Goal: Use online tool/utility: Utilize a website feature to perform a specific function

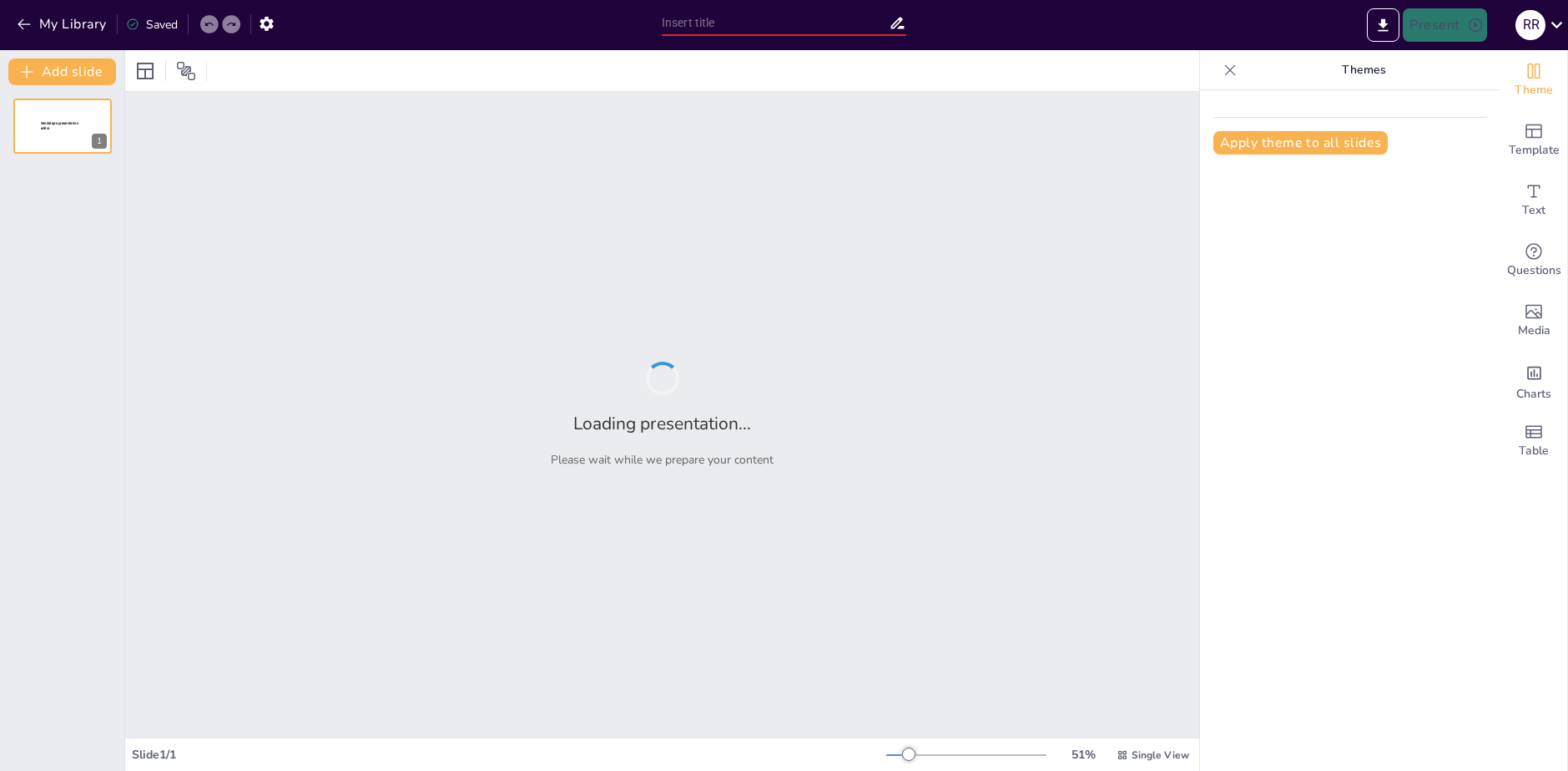
type input "Gnoseología"
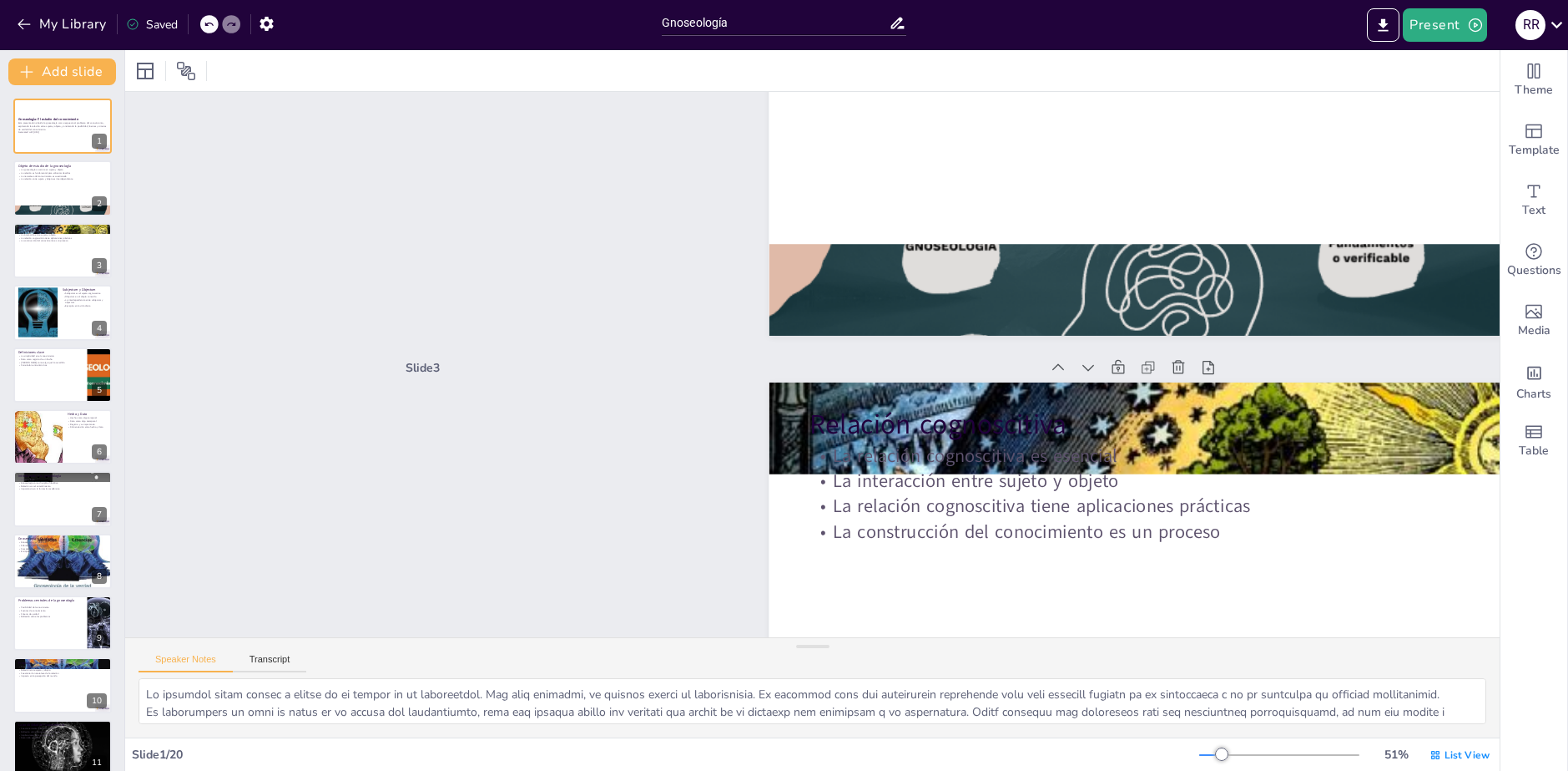
type textarea "La relación cognoscitiva es un concepto central en la gnoseología. Los estudian…"
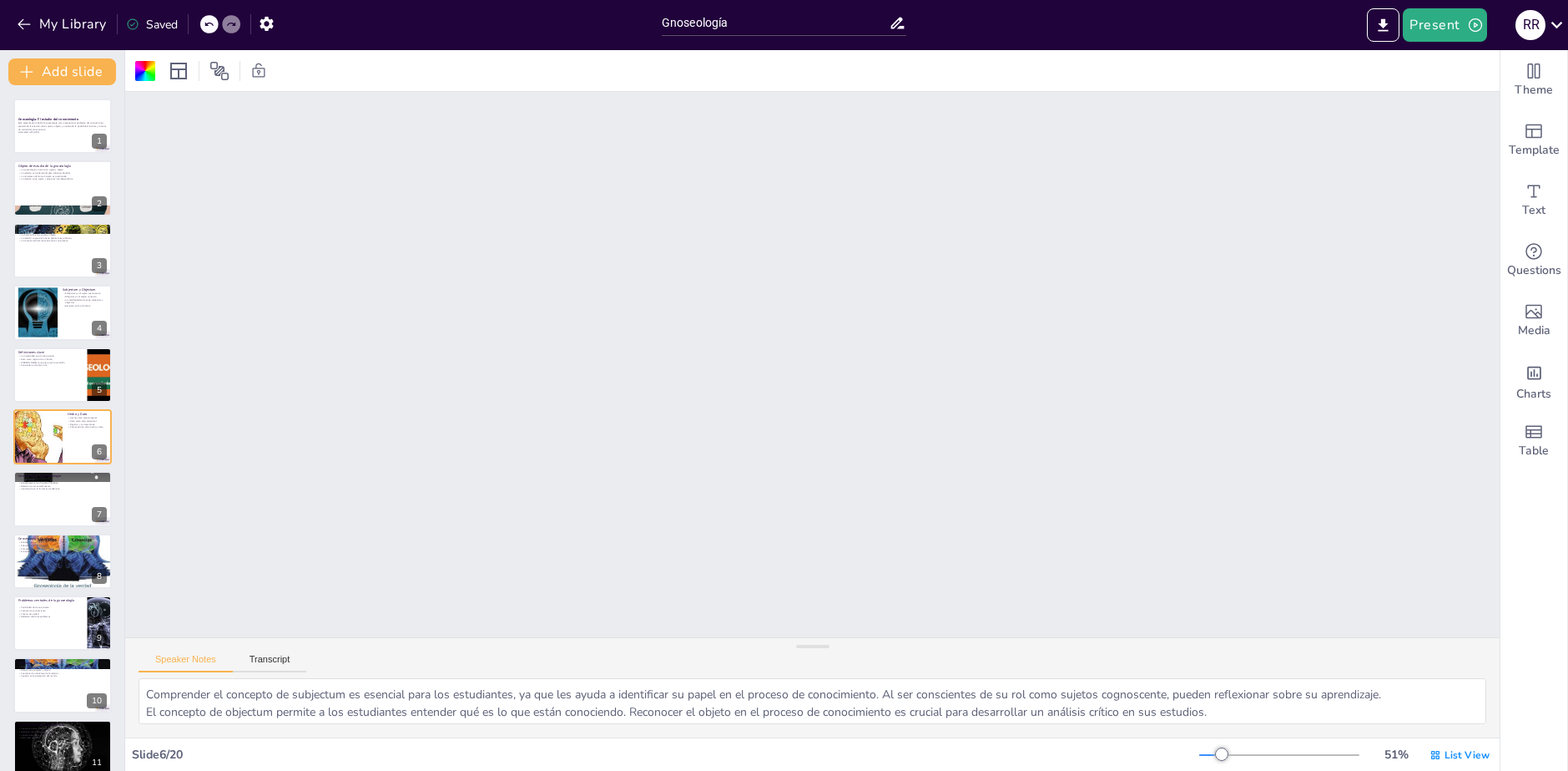
type textarea "Lo ipsumdol sitam consec a elitse do ei tempor in ut laboreetdol. Mag aliq enim…"
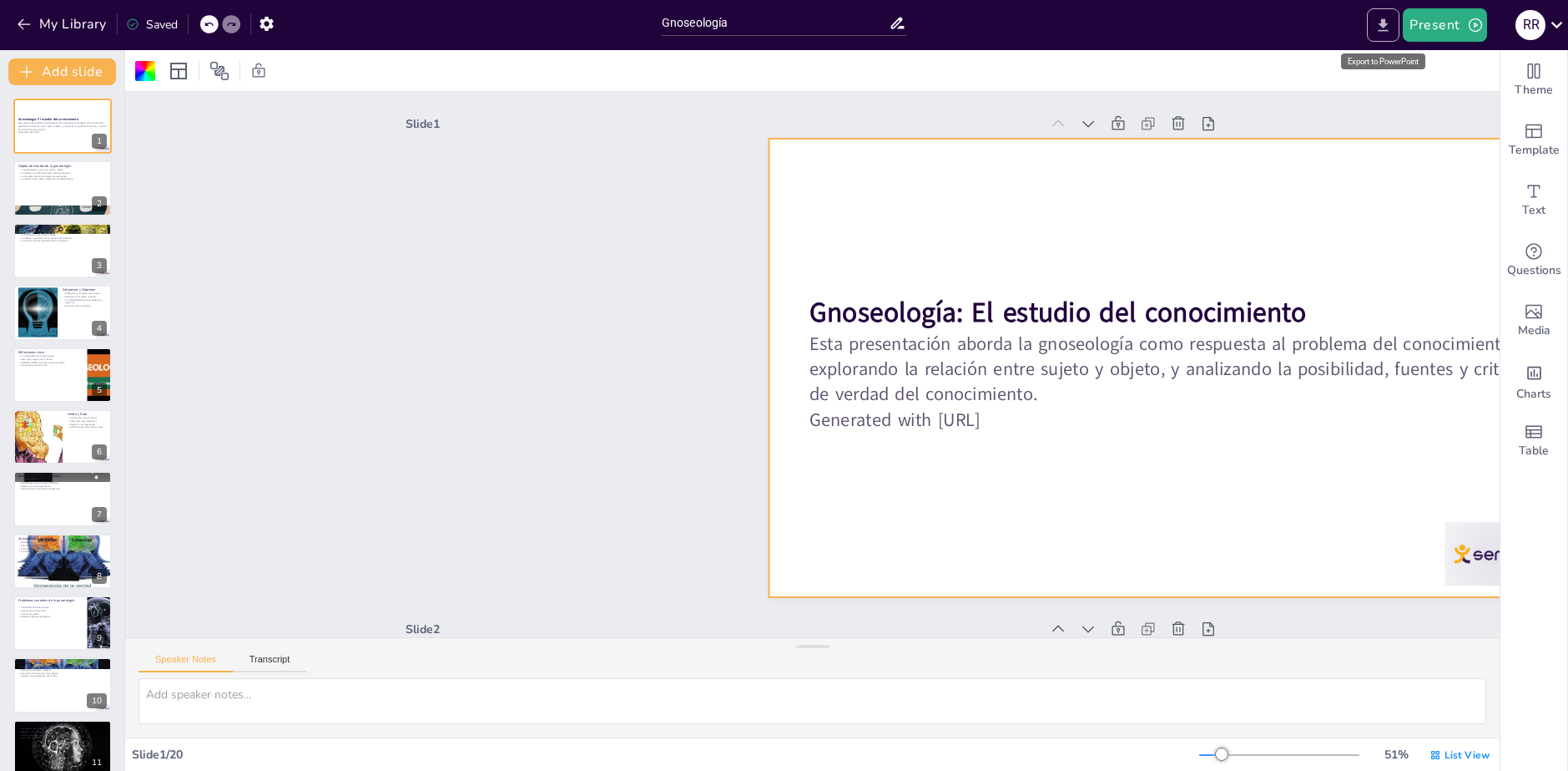
click at [1385, 25] on icon "Export to PowerPoint" at bounding box center [1383, 24] width 10 height 13
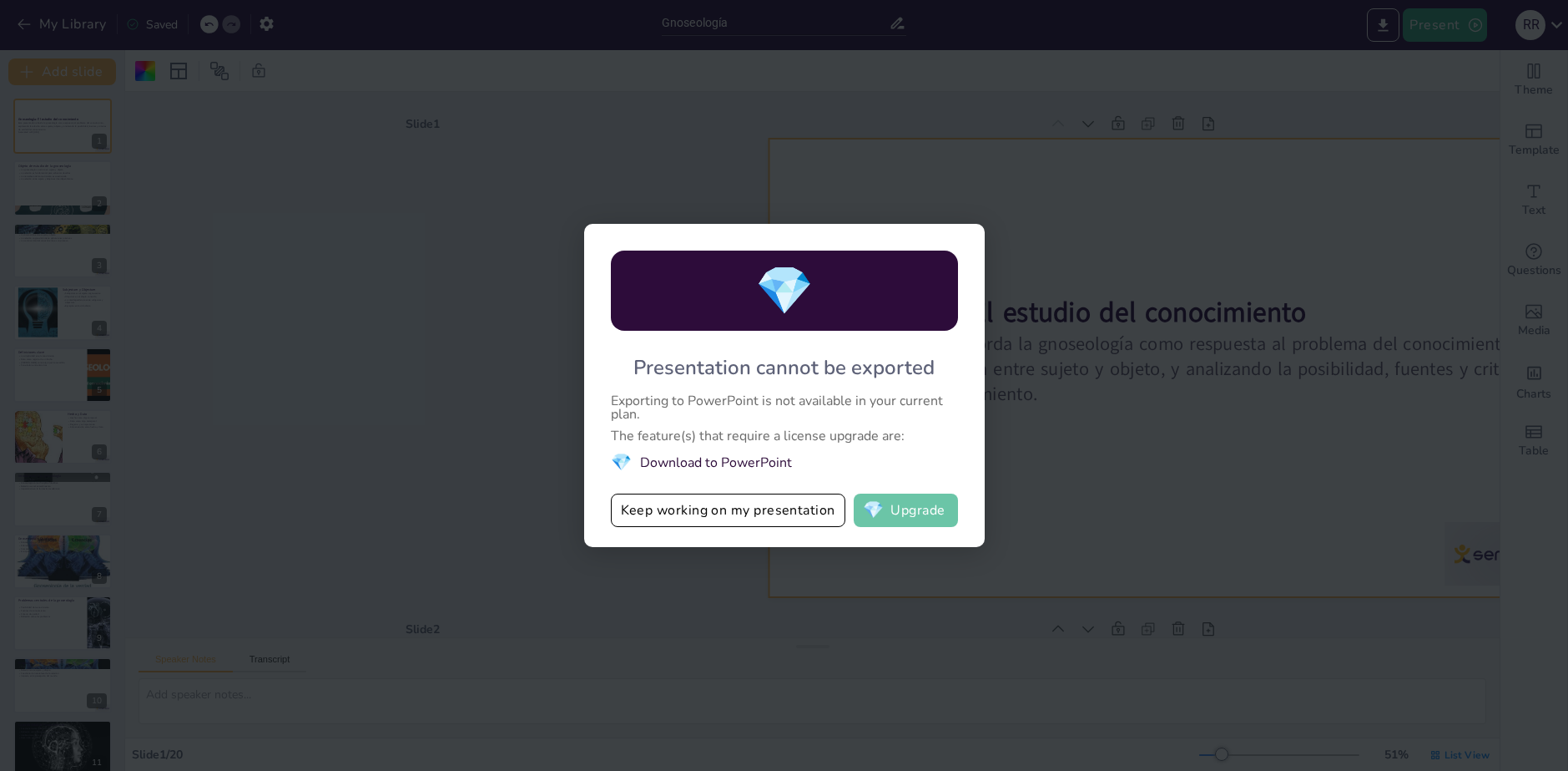
click at [926, 506] on button "💎 Upgrade" at bounding box center [905, 510] width 104 height 34
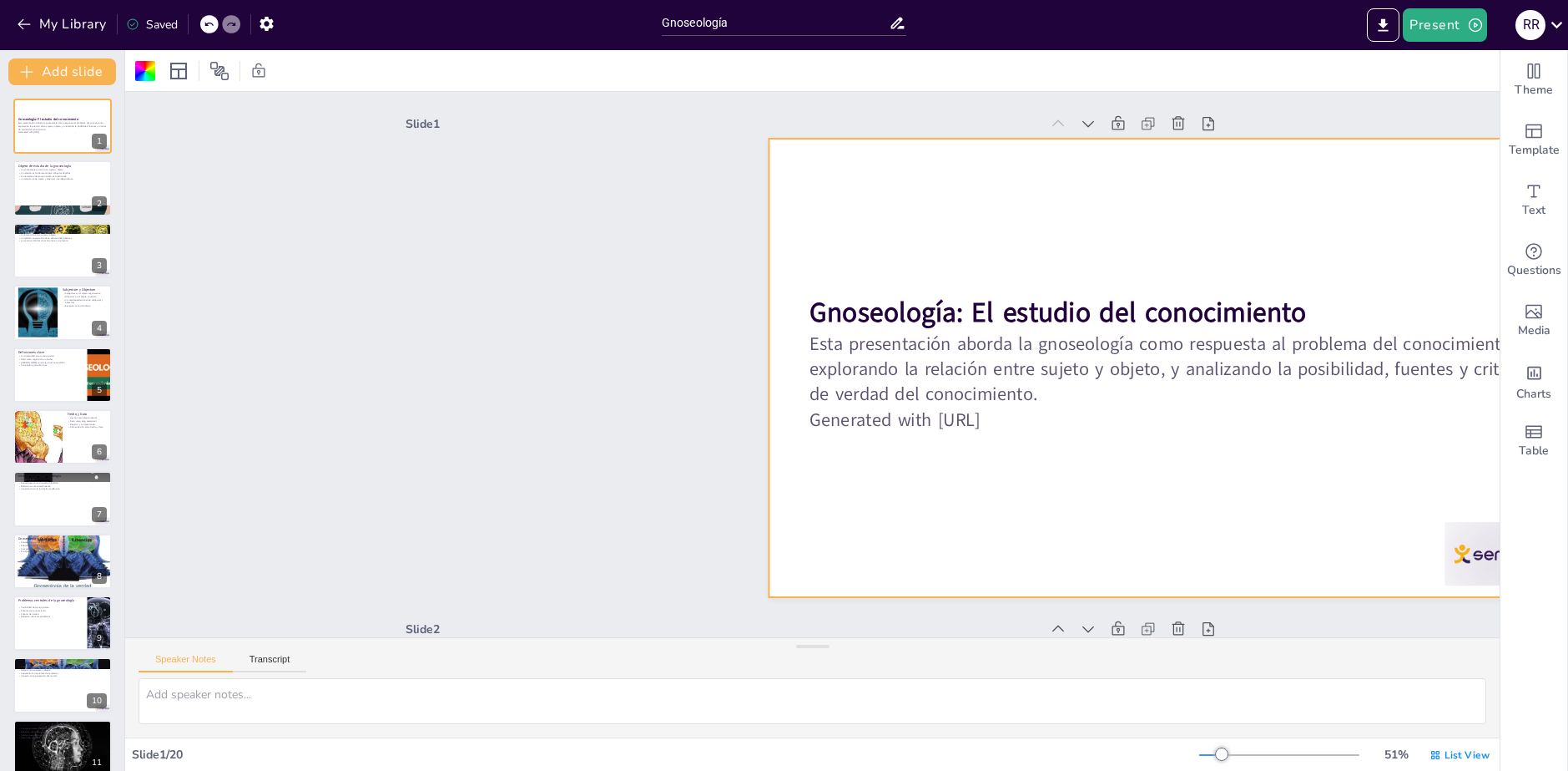
scroll to position [0, 97]
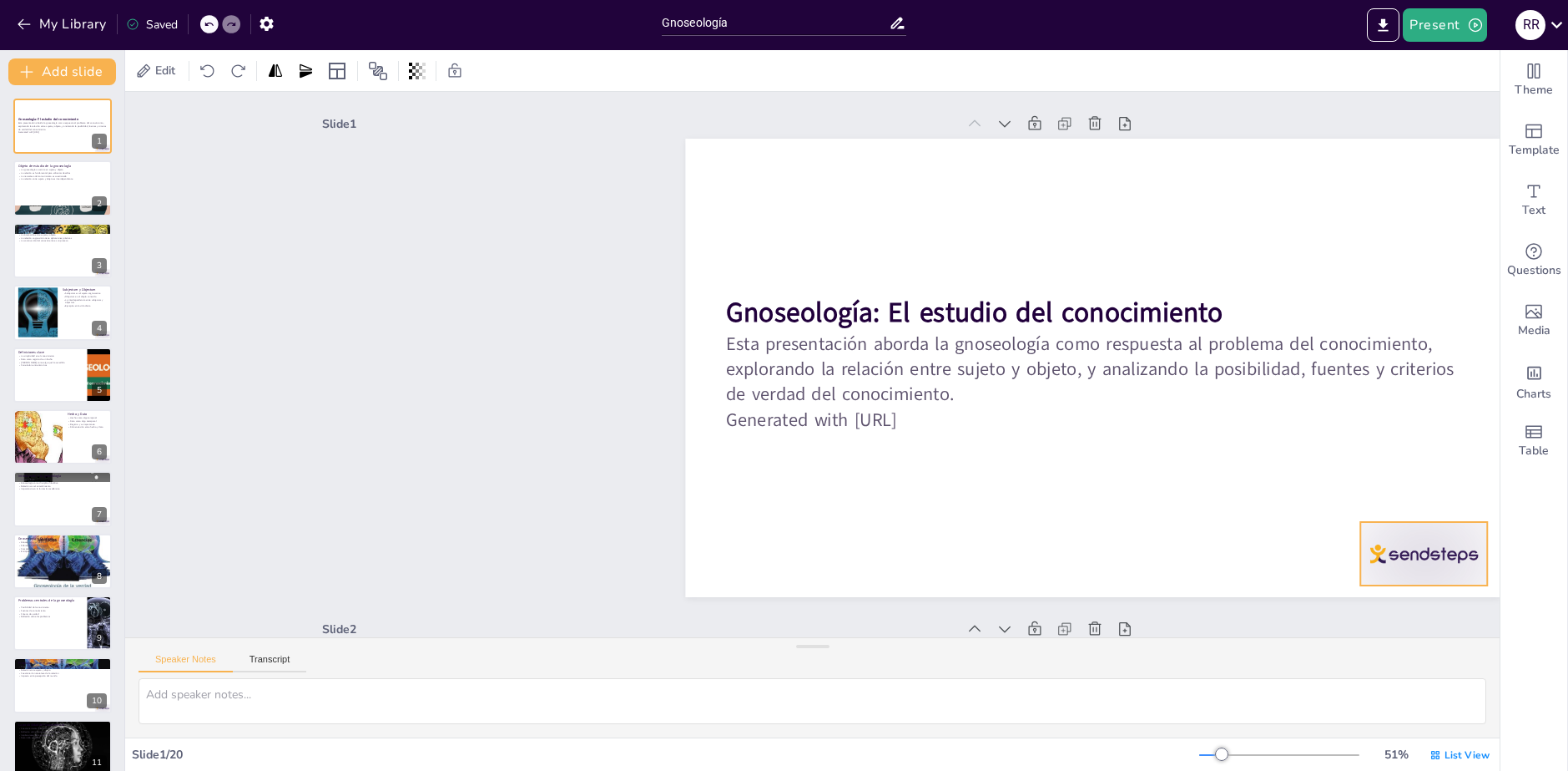
click at [1351, 632] on div at bounding box center [1371, 677] width 138 height 89
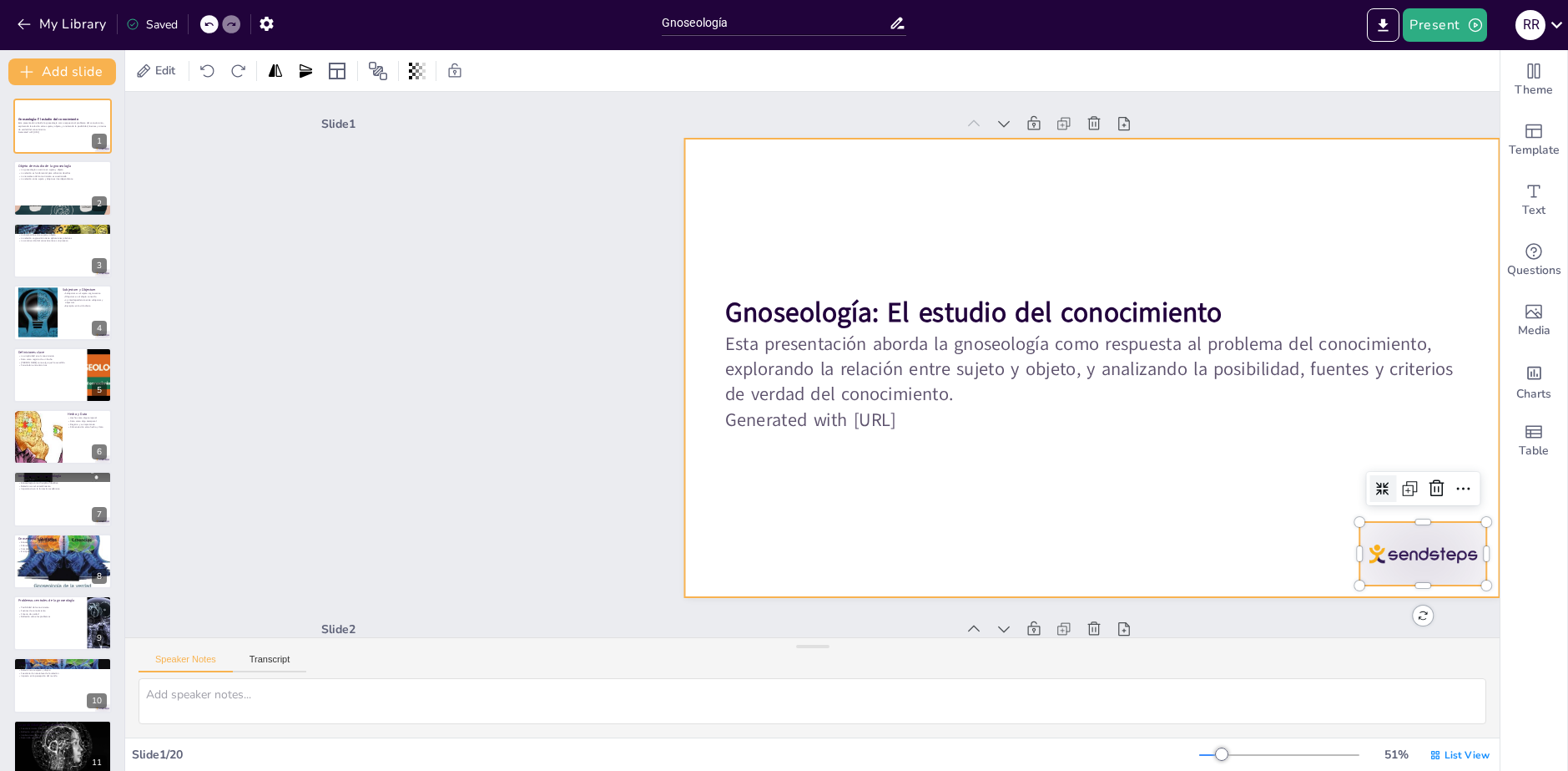
scroll to position [668, 0]
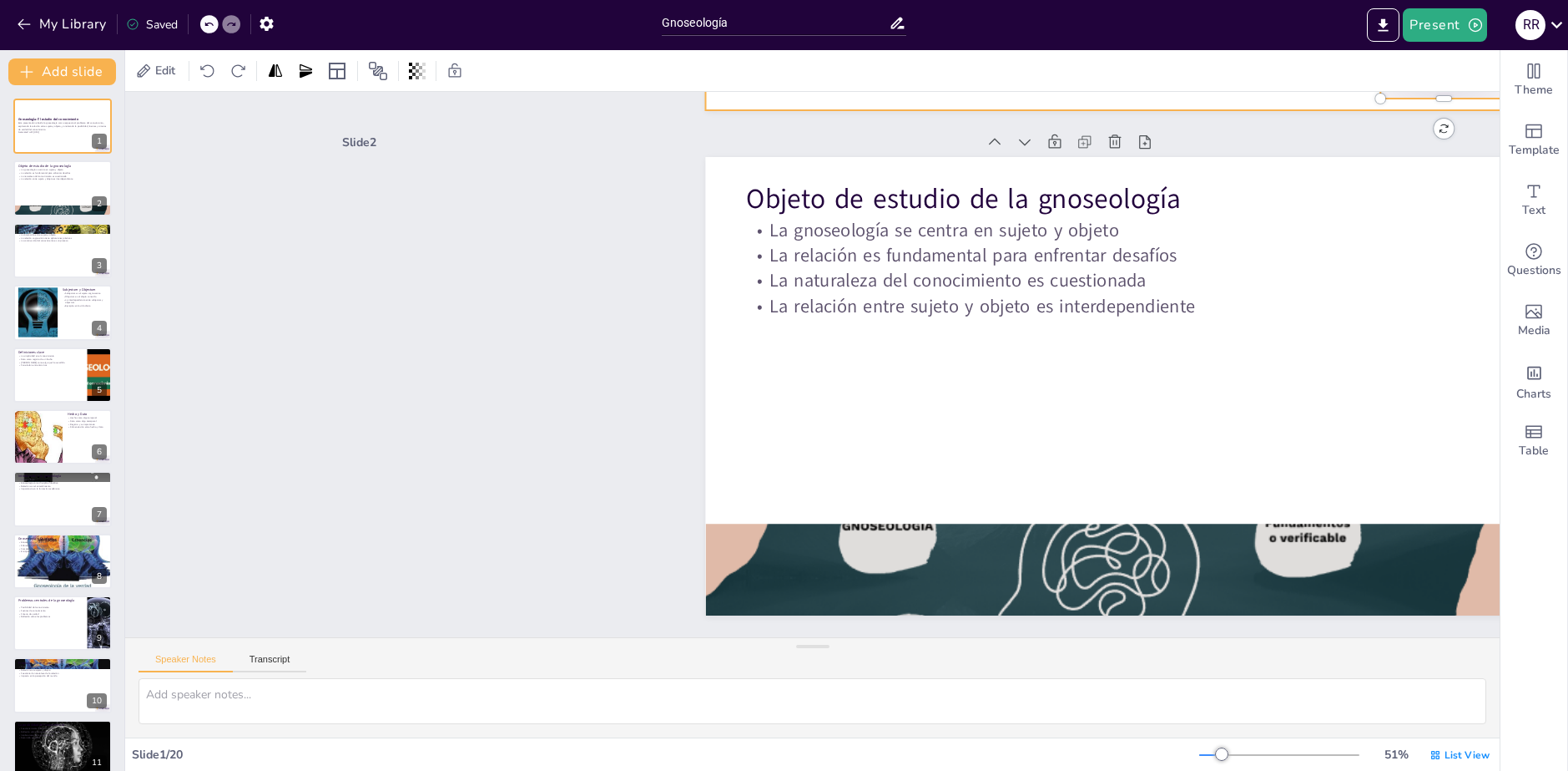
type textarea "Lo ipsumdol sitam consec a elitse do ei tempor in ut laboreetdol. Mag aliq enim…"
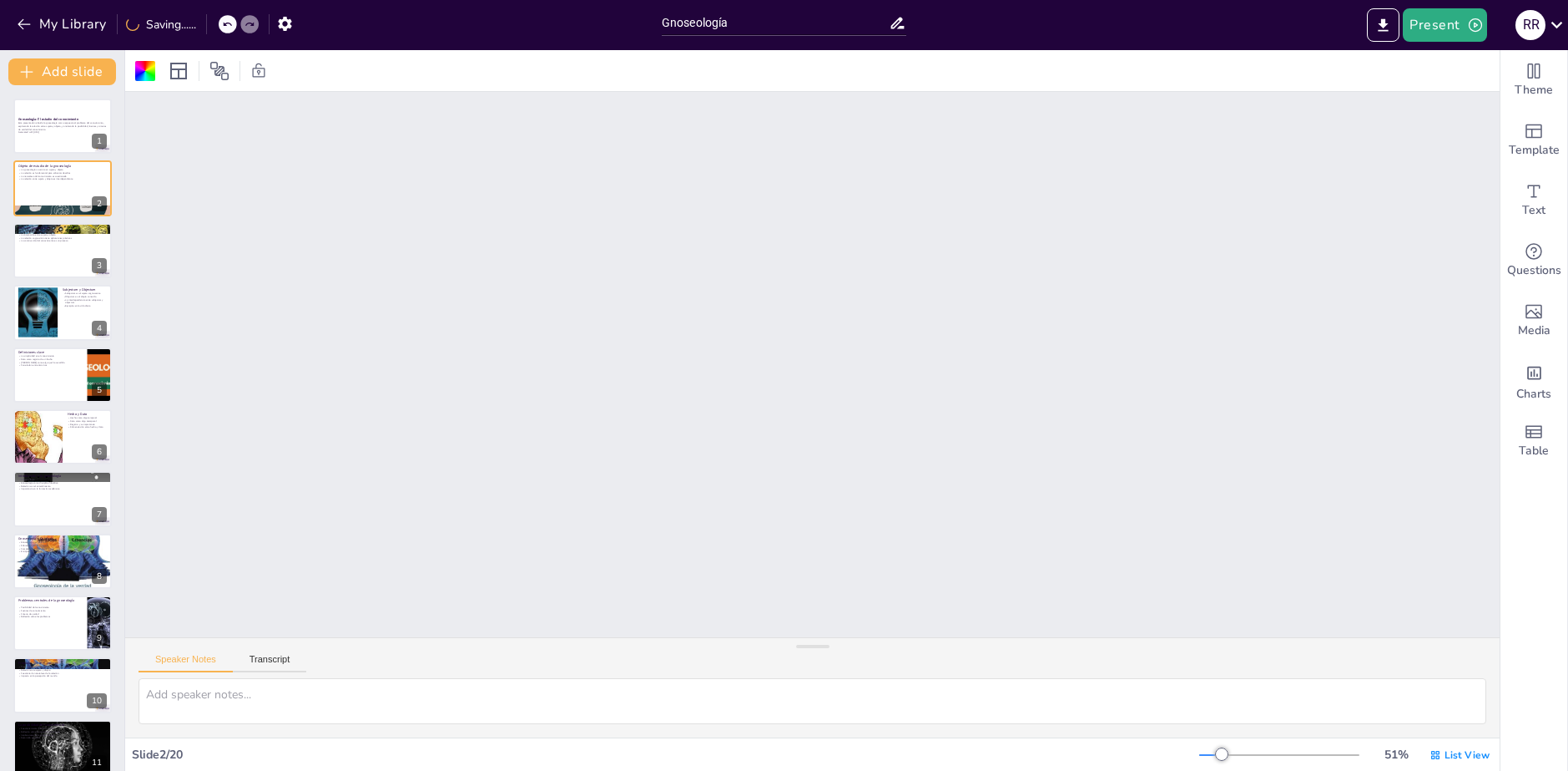
scroll to position [0, 0]
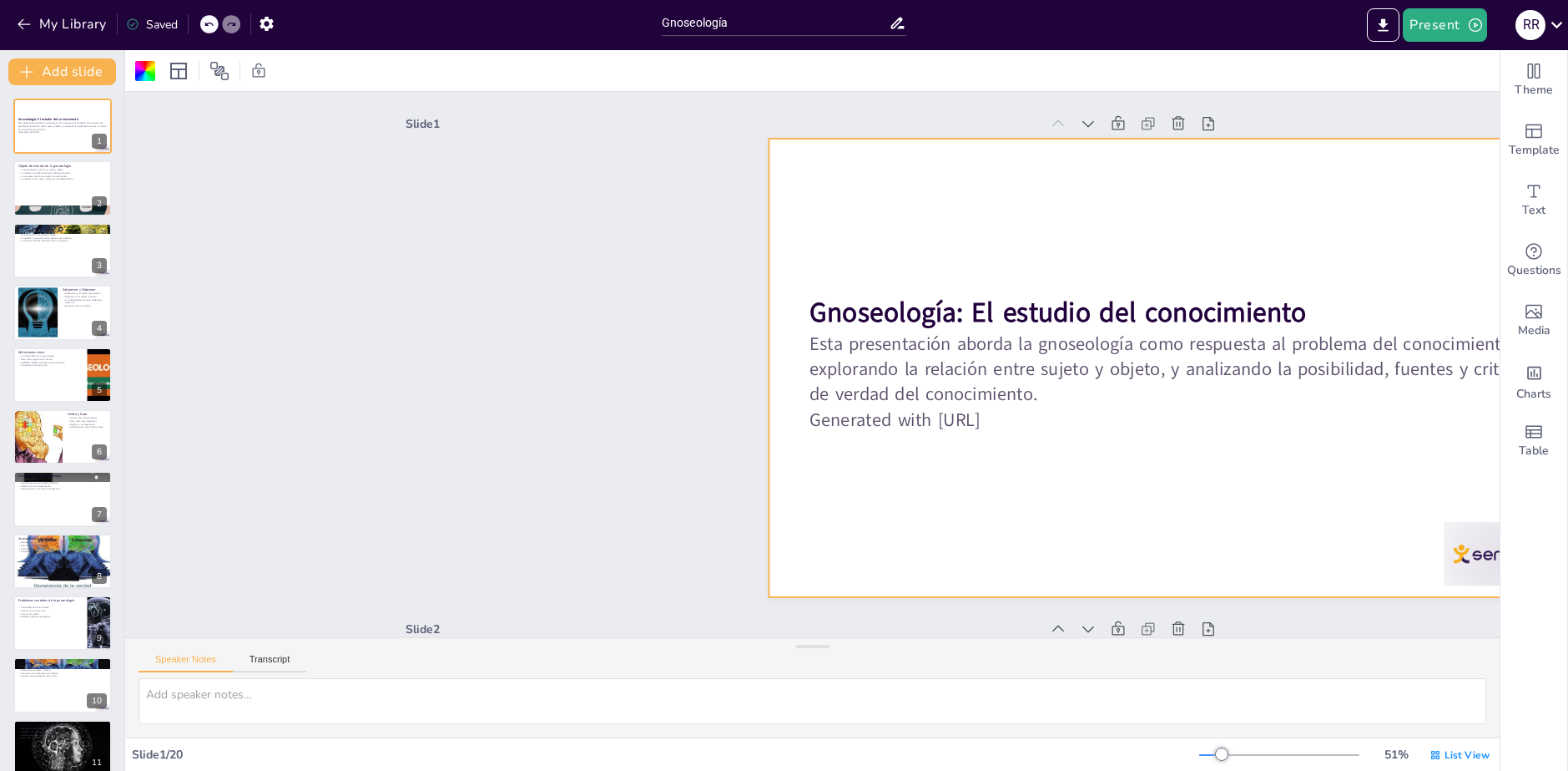
click at [463, 120] on div "Slide 1" at bounding box center [774, 111] width 623 height 148
drag, startPoint x: 417, startPoint y: 118, endPoint x: 407, endPoint y: 254, distance: 136.4
click at [431, 222] on div "Slide 1 Gnoseología: El estudio del conocimiento Esta presentación aborda la gn…" at bounding box center [819, 356] width 929 height 906
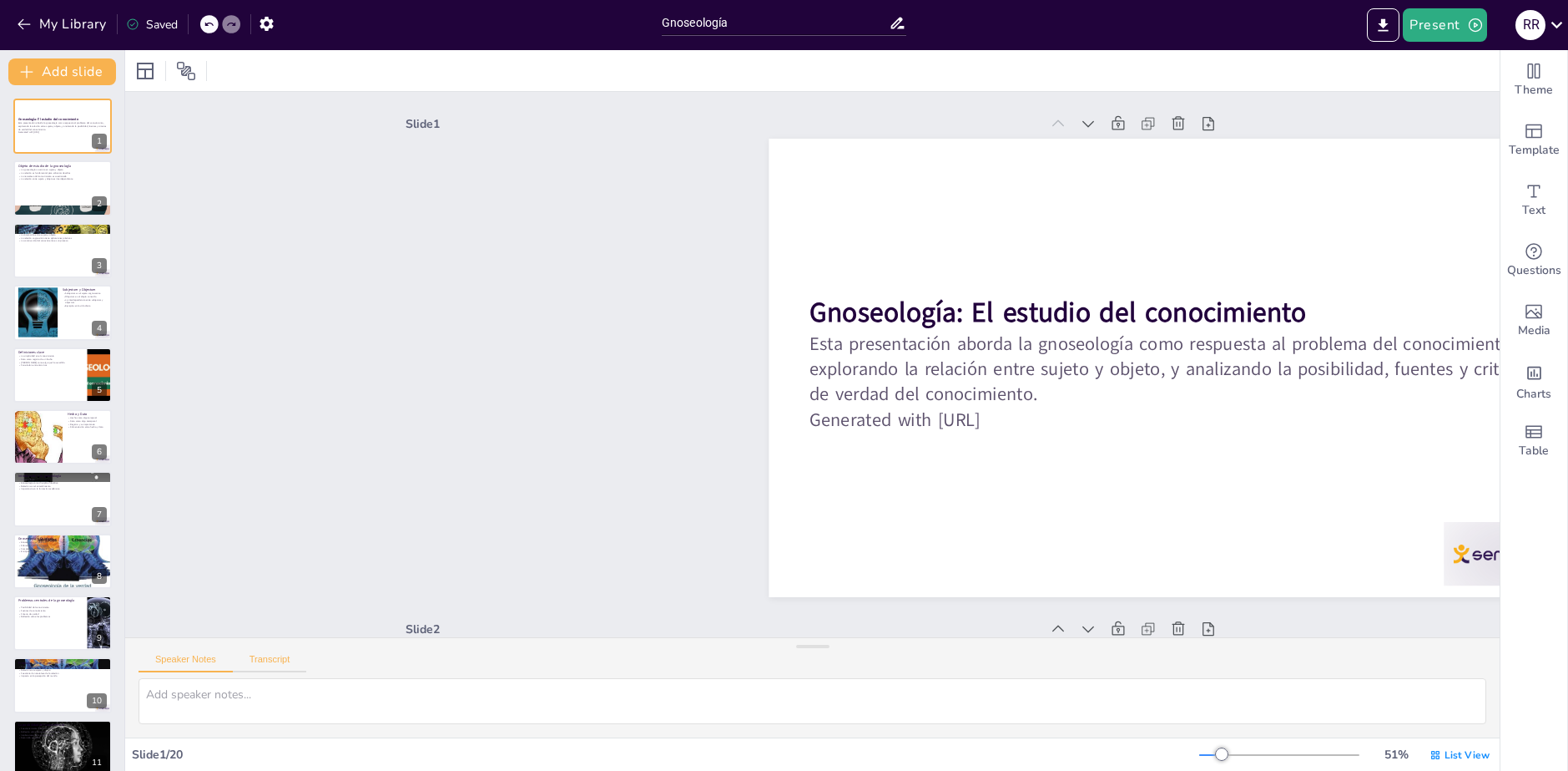
click at [278, 657] on button "Transcript" at bounding box center [269, 662] width 74 height 18
click at [199, 658] on button "Speaker Notes" at bounding box center [186, 662] width 94 height 18
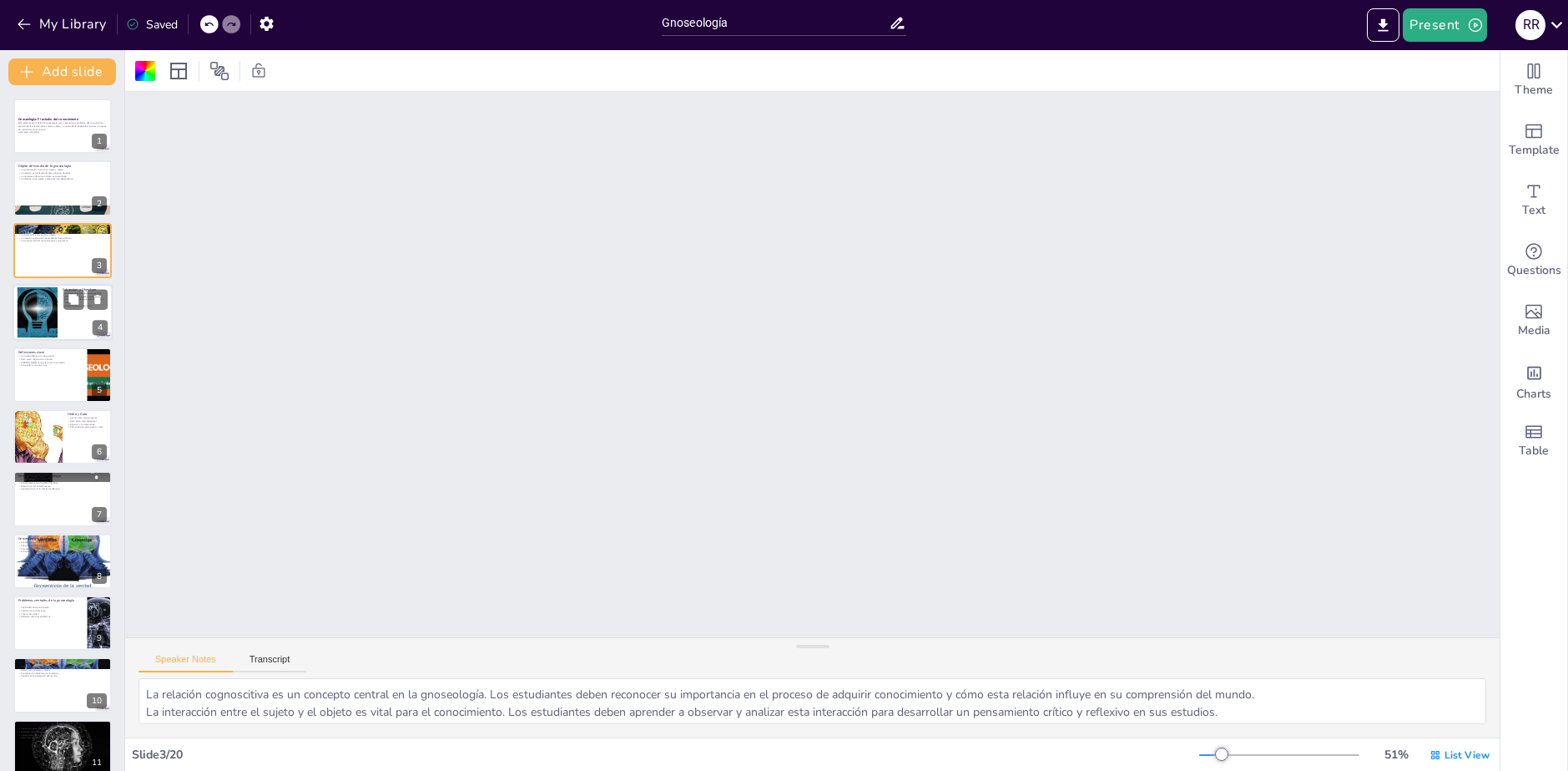
click at [45, 323] on div at bounding box center [38, 312] width 85 height 51
type textarea "Comprender el concepto de subjectum es esencial para los estudiantes, ya que le…"
click at [1528, 18] on div "R R" at bounding box center [1530, 24] width 30 height 30
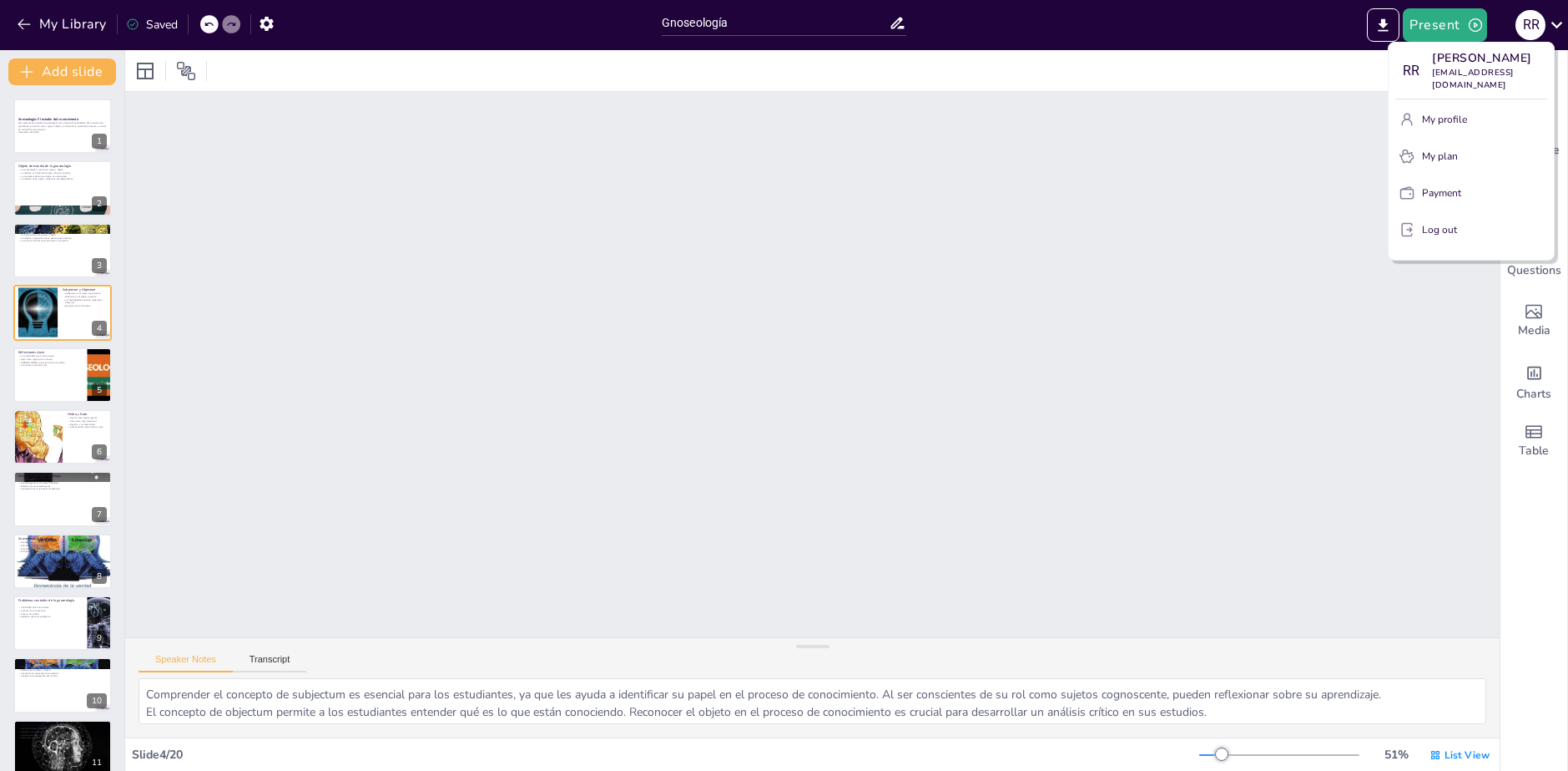
click at [1471, 236] on button "Log out" at bounding box center [1471, 230] width 152 height 27
